Goal: Task Accomplishment & Management: Complete application form

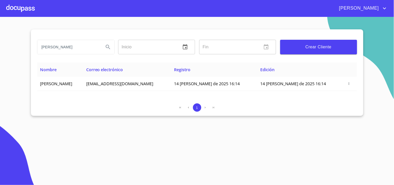
click at [25, 9] on div at bounding box center [20, 8] width 29 height 17
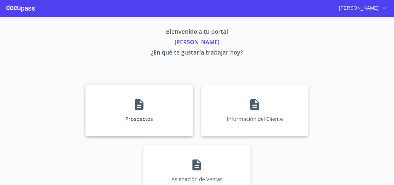
click at [113, 114] on div "Prospectos" at bounding box center [139, 110] width 107 height 52
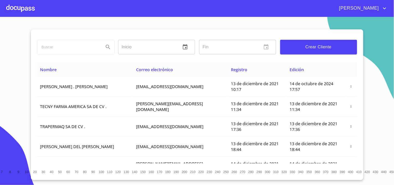
click at [18, 3] on div at bounding box center [20, 8] width 29 height 17
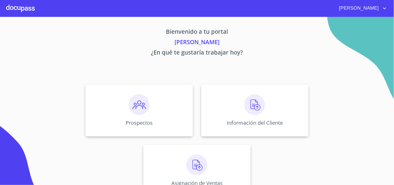
scroll to position [16, 0]
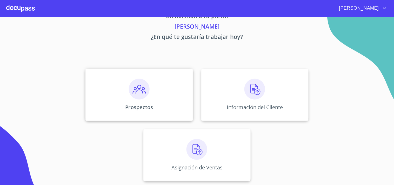
click at [164, 101] on div "Prospectos" at bounding box center [139, 95] width 107 height 52
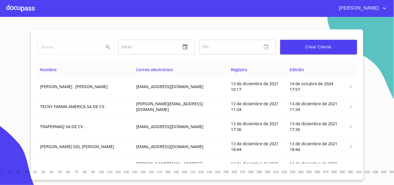
click at [305, 49] on span "Crear Cliente" at bounding box center [319, 46] width 69 height 7
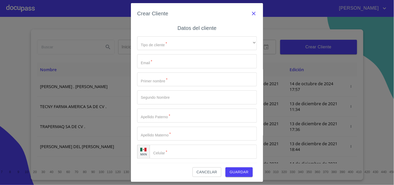
click at [251, 14] on icon "button" at bounding box center [254, 13] width 6 height 6
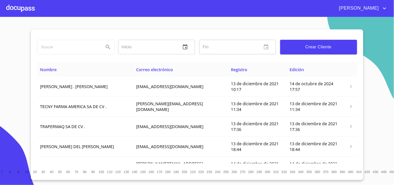
click at [69, 51] on input "search" at bounding box center [68, 47] width 62 height 14
type input "[PERSON_NAME]"
click at [108, 44] on icon "Search" at bounding box center [108, 47] width 6 height 6
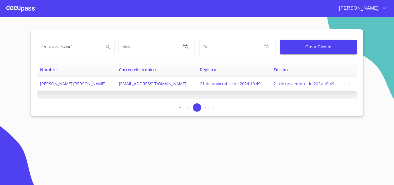
click at [349, 84] on icon "button" at bounding box center [351, 84] width 4 height 4
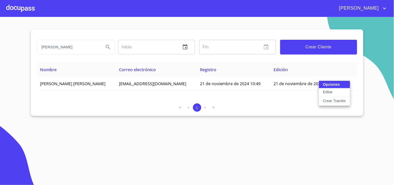
click at [334, 103] on p "Crear Tramite" at bounding box center [334, 100] width 23 height 5
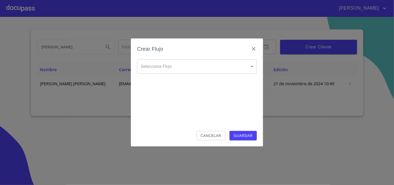
click at [247, 67] on body "[PERSON_NAME] [PERSON_NAME] Inicio ​ Fin ​ Crear Cliente Nombre Correo electrón…" at bounding box center [197, 92] width 394 height 185
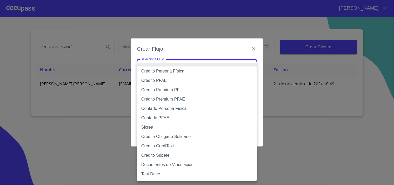
click at [159, 81] on li "Crédito PFAE" at bounding box center [197, 80] width 120 height 9
type input "61b0f1389b8c202ad55b5ebc"
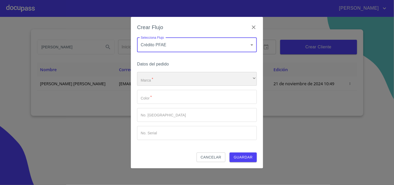
click at [159, 81] on div "​" at bounding box center [197, 79] width 120 height 14
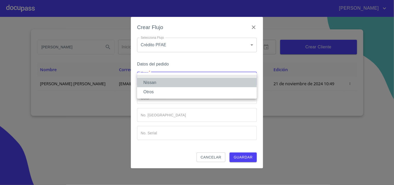
click at [159, 81] on li "Nissan" at bounding box center [197, 82] width 120 height 9
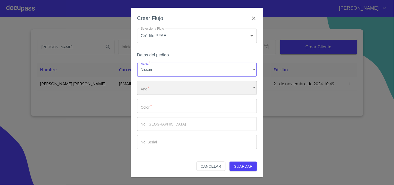
click at [154, 92] on div "​" at bounding box center [197, 88] width 120 height 14
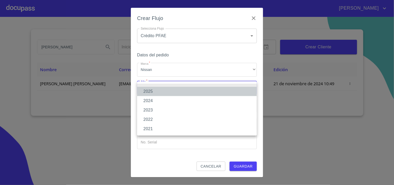
click at [152, 91] on li "2025" at bounding box center [197, 91] width 120 height 9
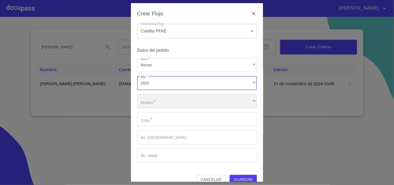
click at [155, 101] on div "​" at bounding box center [197, 101] width 120 height 14
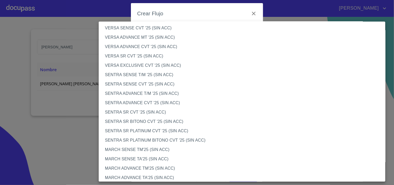
scroll to position [260, 0]
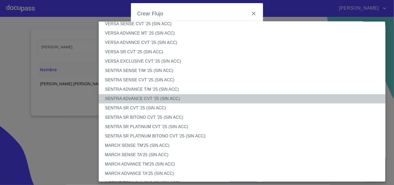
click at [144, 98] on li "SENTRA ADVANCE CVT '25 (SIN ACC)" at bounding box center [244, 98] width 291 height 9
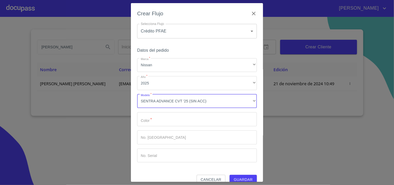
click at [167, 122] on input "Marca   *" at bounding box center [197, 119] width 120 height 14
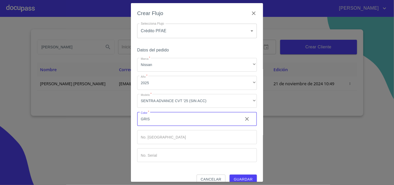
scroll to position [0, 0]
type input "GRIS"
click at [239, 176] on button "Guardar" at bounding box center [243, 180] width 27 height 10
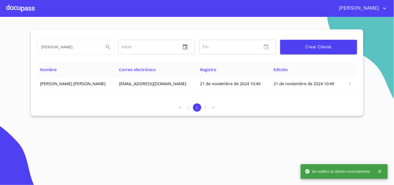
click at [381, 171] on icon "close" at bounding box center [380, 171] width 5 height 5
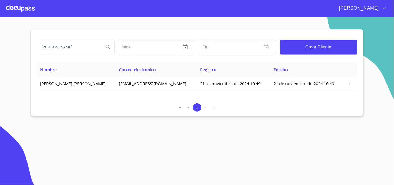
click at [25, 11] on div at bounding box center [20, 8] width 29 height 17
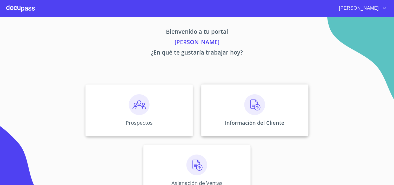
click at [268, 122] on p "Información del Cliente" at bounding box center [255, 122] width 60 height 7
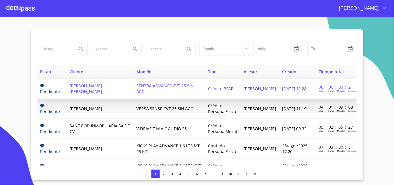
click at [200, 87] on td "SENTRA ADVANCE CVT 25 SIN ACC" at bounding box center [169, 89] width 72 height 20
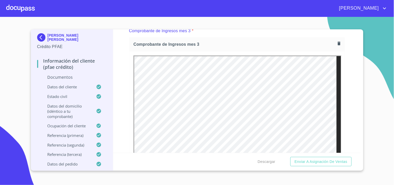
click at [343, 101] on div "Información del cliente (PFAE crédito) Documentos Documento de identificación  …" at bounding box center [237, 90] width 248 height 123
click at [338, 42] on icon "button" at bounding box center [339, 44] width 3 height 4
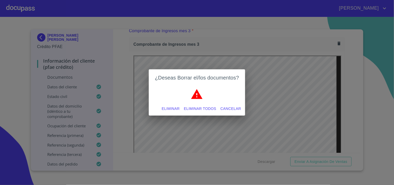
click at [197, 107] on span "Eliminar todos" at bounding box center [200, 109] width 32 height 6
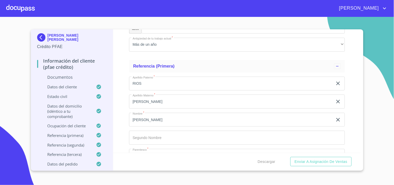
scroll to position [2140, 0]
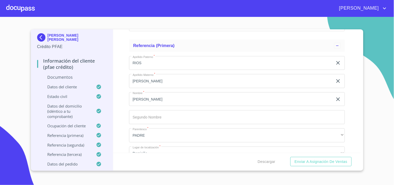
click at [19, 4] on div at bounding box center [20, 8] width 29 height 17
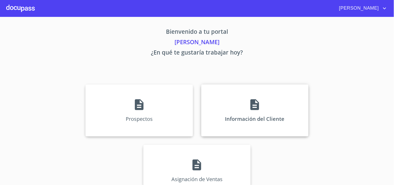
click at [230, 110] on div "Información del Cliente" at bounding box center [254, 110] width 107 height 52
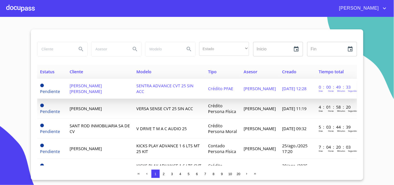
click at [92, 89] on span "[PERSON_NAME] [PERSON_NAME]" at bounding box center [86, 88] width 32 height 11
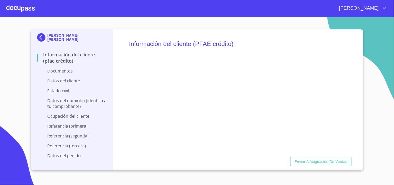
click at [22, 4] on div at bounding box center [20, 8] width 29 height 17
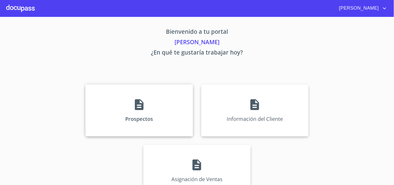
click at [140, 116] on p "Prospectos" at bounding box center [139, 118] width 28 height 7
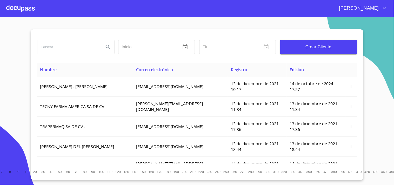
click at [64, 50] on input "search" at bounding box center [68, 47] width 62 height 14
click at [109, 46] on icon "Search" at bounding box center [108, 47] width 4 height 4
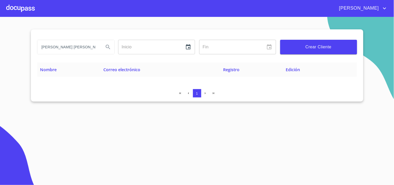
click at [98, 51] on input "[PERSON_NAME] [PERSON_NAME]" at bounding box center [68, 47] width 62 height 14
click at [107, 46] on icon "Search" at bounding box center [108, 47] width 6 height 6
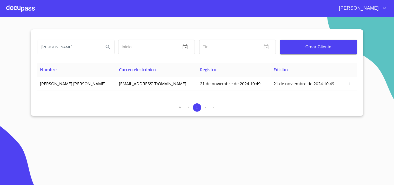
click at [75, 48] on input "[PERSON_NAME]" at bounding box center [68, 47] width 62 height 14
type input "[PERSON_NAME]"
click at [106, 45] on icon "Search" at bounding box center [108, 47] width 4 height 4
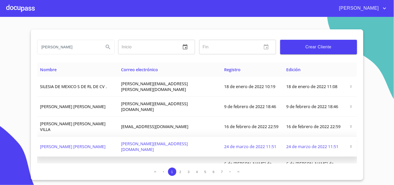
click at [350, 145] on icon "button" at bounding box center [352, 147] width 4 height 4
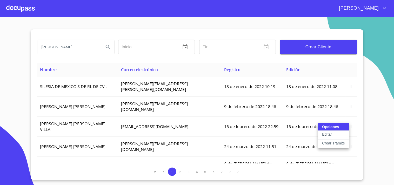
click at [337, 141] on p "Crear Tramite" at bounding box center [334, 143] width 23 height 5
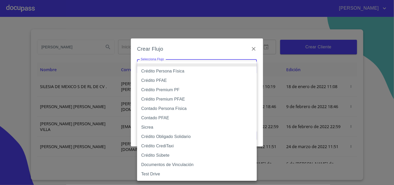
click at [207, 63] on body "[PERSON_NAME] ​ Fin ​ Crear Cliente Nombre Correo electrónico Registro Edición …" at bounding box center [197, 92] width 394 height 185
click at [171, 78] on li "Crédito PFAE" at bounding box center [197, 80] width 120 height 9
type input "61b0f1389b8c202ad55b5ebc"
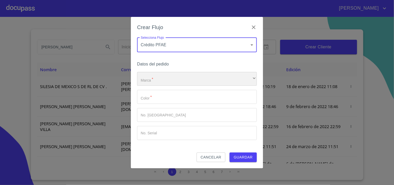
click at [155, 80] on div "​" at bounding box center [197, 79] width 120 height 14
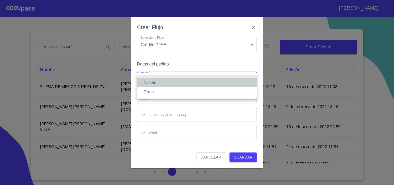
click at [155, 82] on li "Nissan" at bounding box center [197, 82] width 120 height 9
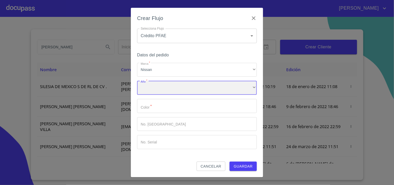
click at [159, 92] on div "​" at bounding box center [197, 88] width 120 height 14
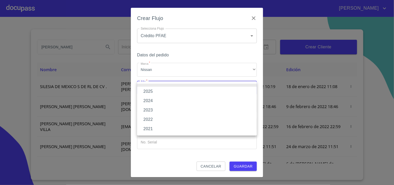
click at [151, 93] on li "2025" at bounding box center [197, 91] width 120 height 9
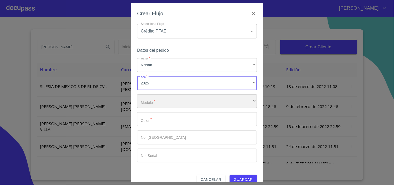
click at [155, 97] on div "​" at bounding box center [197, 101] width 120 height 14
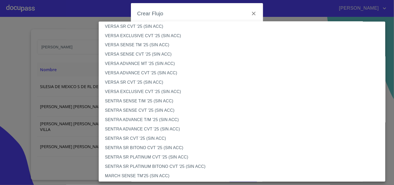
scroll to position [231, 0]
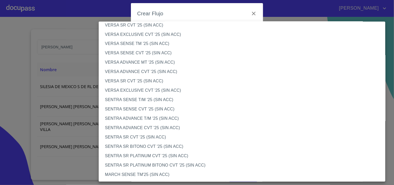
click at [157, 130] on li "SENTRA ADVANCE CVT '25 (SIN ACC)" at bounding box center [244, 127] width 291 height 9
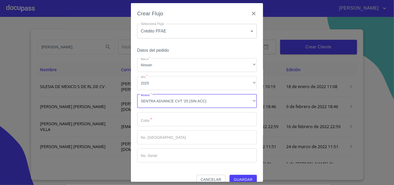
click at [164, 124] on input "Marca   *" at bounding box center [197, 119] width 120 height 14
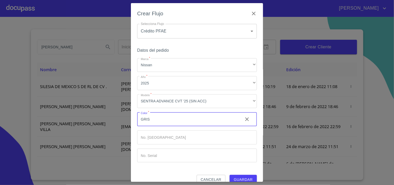
scroll to position [0, 0]
type input "GRIS"
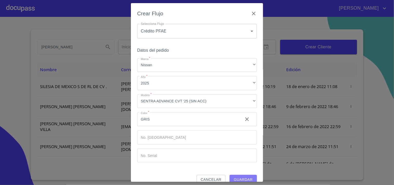
click at [242, 180] on span "Guardar" at bounding box center [243, 179] width 19 height 6
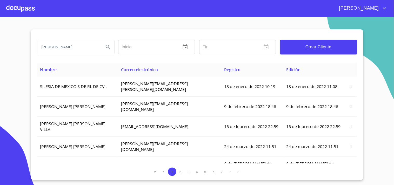
click at [28, 8] on div at bounding box center [20, 8] width 29 height 17
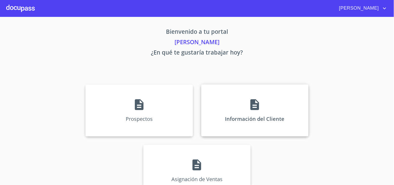
click at [219, 109] on div "Información del Cliente" at bounding box center [254, 110] width 107 height 52
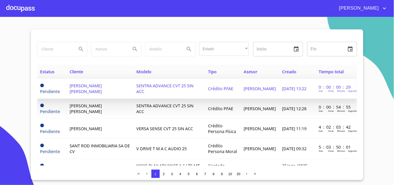
click at [172, 86] on span "SENTRA ADVANCE CVT 25 SIN ACC" at bounding box center [164, 88] width 57 height 11
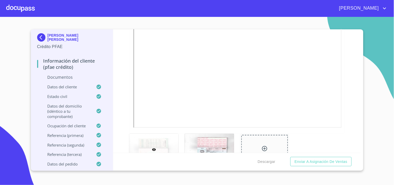
scroll to position [144, 0]
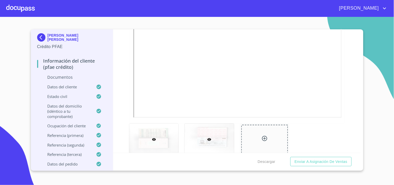
click at [201, 135] on div at bounding box center [209, 139] width 49 height 31
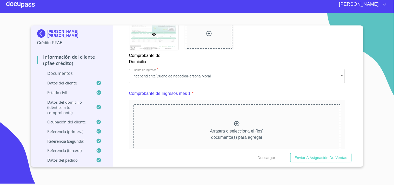
scroll to position [495, 0]
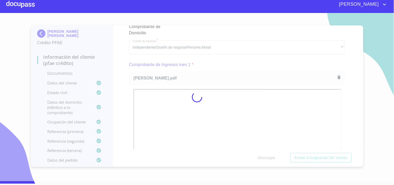
drag, startPoint x: 359, startPoint y: 53, endPoint x: 359, endPoint y: 62, distance: 8.8
click at [359, 62] on div at bounding box center [197, 97] width 394 height 168
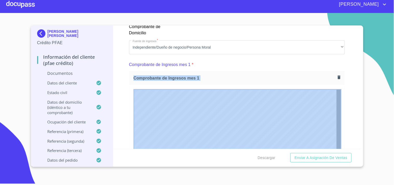
drag, startPoint x: 359, startPoint y: 53, endPoint x: 355, endPoint y: 57, distance: 5.4
click at [347, 61] on div "Información del cliente (PFAE crédito) Documentos Documento de identificación  …" at bounding box center [237, 86] width 248 height 123
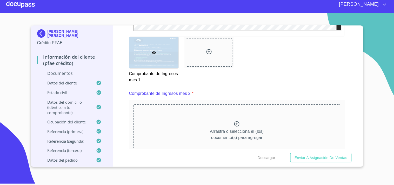
scroll to position [701, 0]
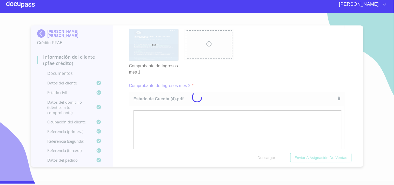
click at [259, 61] on div at bounding box center [197, 97] width 394 height 168
click at [359, 71] on div at bounding box center [197, 97] width 394 height 168
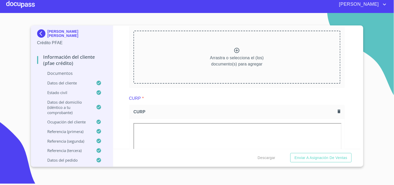
scroll to position [1002, 0]
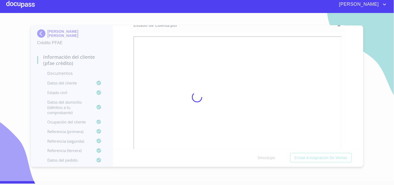
click at [245, 54] on div at bounding box center [197, 97] width 394 height 168
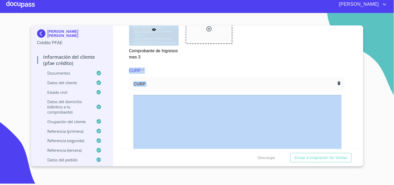
scroll to position [1187, 0]
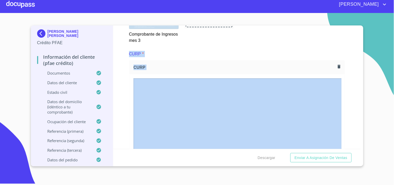
click at [331, 61] on div "CURP" at bounding box center [236, 68] width 215 height 14
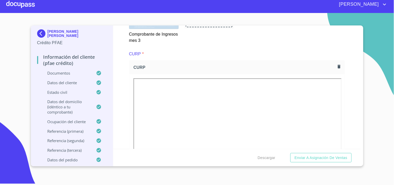
click at [336, 66] on button "button" at bounding box center [339, 66] width 7 height 7
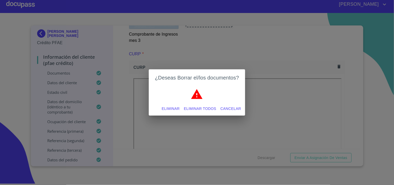
click at [207, 111] on span "Eliminar todos" at bounding box center [200, 109] width 32 height 6
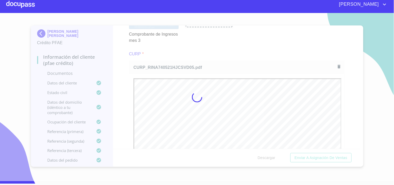
click at [226, 35] on div at bounding box center [197, 97] width 394 height 168
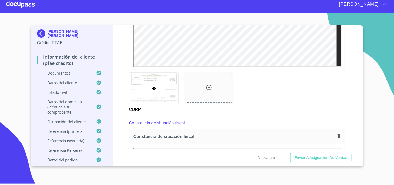
scroll to position [1414, 0]
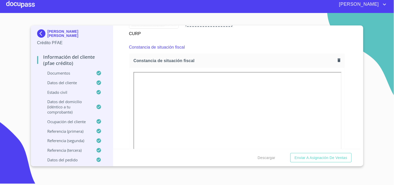
click at [337, 59] on icon "button" at bounding box center [339, 60] width 5 height 5
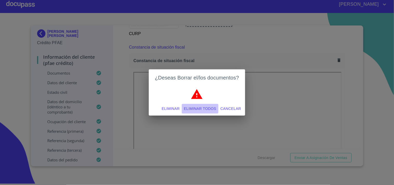
click at [201, 110] on span "Eliminar todos" at bounding box center [200, 109] width 32 height 6
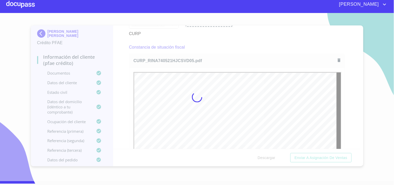
click at [227, 37] on div at bounding box center [197, 97] width 394 height 168
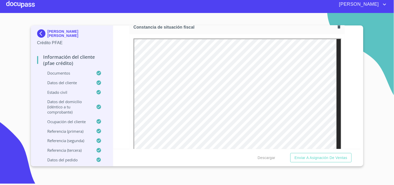
scroll to position [1405, 0]
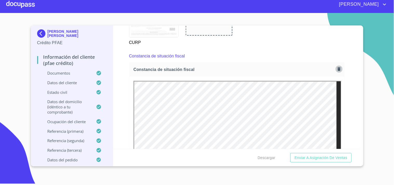
click at [338, 67] on icon "button" at bounding box center [339, 69] width 3 height 4
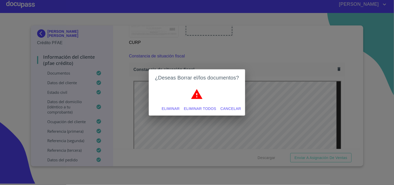
click at [208, 110] on span "Eliminar todos" at bounding box center [200, 109] width 32 height 6
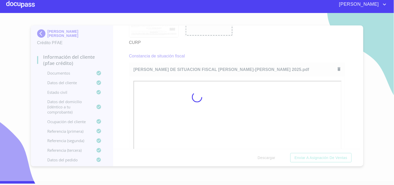
click at [248, 34] on div at bounding box center [197, 97] width 394 height 168
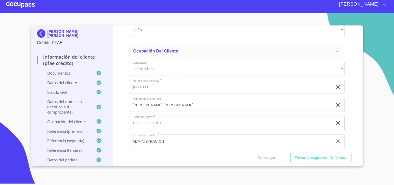
scroll to position [2309, 0]
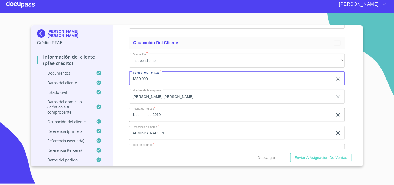
click at [149, 78] on input "$650,000" at bounding box center [231, 79] width 204 height 14
type input "$"
click at [163, 79] on input "Documento de identificación   *" at bounding box center [237, 79] width 216 height 14
drag, startPoint x: 164, startPoint y: 76, endPoint x: 165, endPoint y: 79, distance: 3.2
click at [165, 79] on input "517000" at bounding box center [231, 79] width 204 height 14
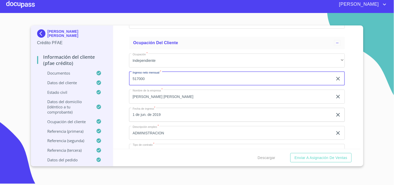
type input "517000"
click at [124, 96] on div "Información del cliente (PFAE crédito) Documentos Documento de identificación  …" at bounding box center [237, 86] width 248 height 123
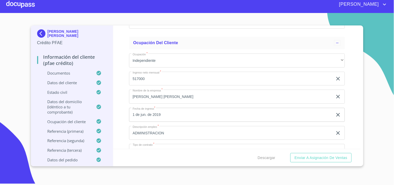
click at [224, 149] on div "Descargar Enviar a Asignación de Ventas" at bounding box center [237, 158] width 248 height 18
click at [262, 157] on span "Descargar" at bounding box center [267, 158] width 18 height 6
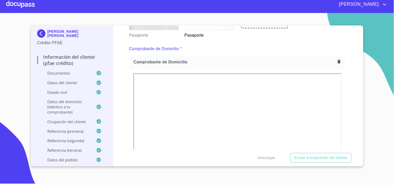
scroll to position [291, 0]
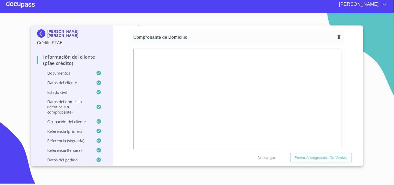
click at [338, 37] on icon "button" at bounding box center [339, 37] width 3 height 4
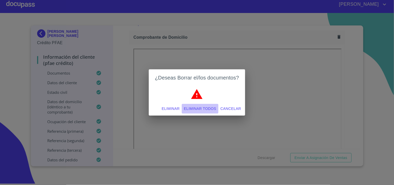
click at [214, 109] on span "Eliminar todos" at bounding box center [200, 109] width 32 height 6
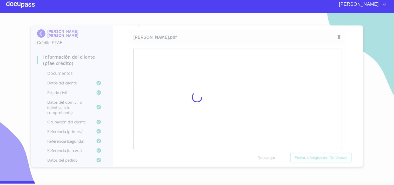
click at [210, 35] on div at bounding box center [197, 97] width 394 height 168
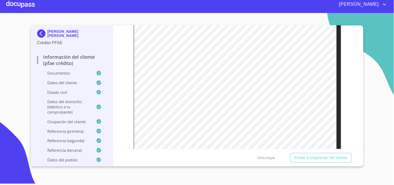
scroll to position [320, 0]
click at [323, 155] on span "Enviar a Asignación de Ventas" at bounding box center [321, 158] width 53 height 6
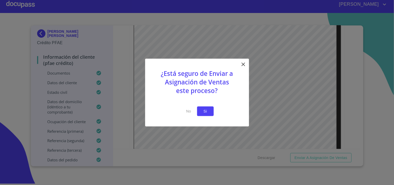
click at [212, 111] on button "Si" at bounding box center [205, 112] width 17 height 10
